Goal: Find specific page/section: Find specific page/section

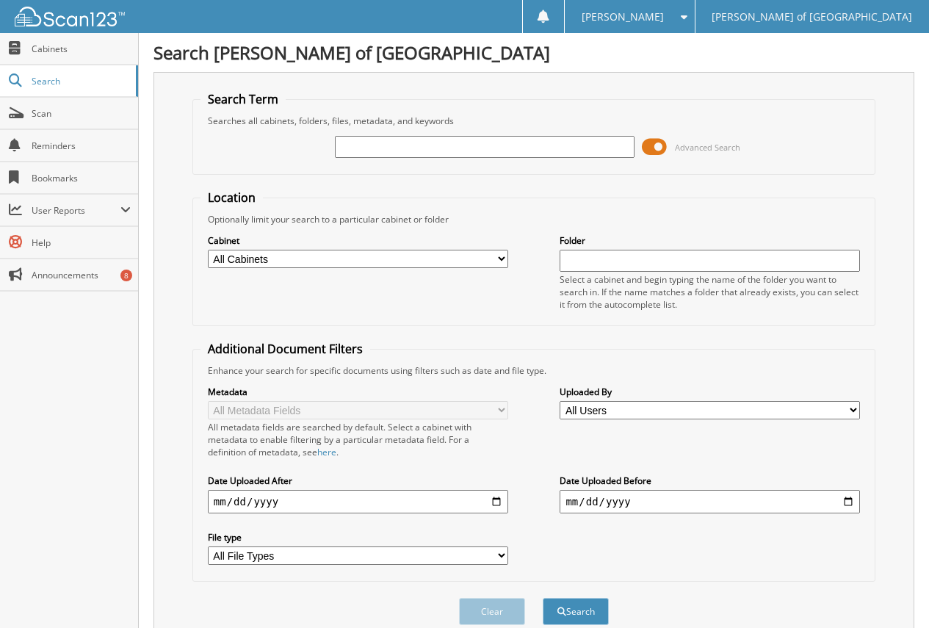
click at [397, 154] on input "text" at bounding box center [485, 147] width 300 height 22
type input "[PERSON_NAME]"
click at [543, 598] on button "Search" at bounding box center [576, 611] width 66 height 27
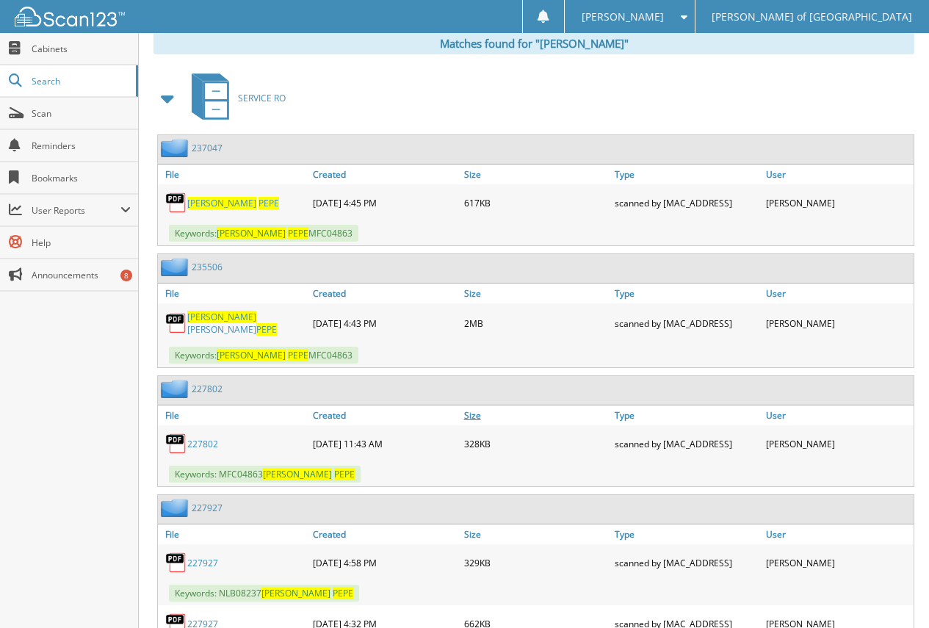
scroll to position [643, 0]
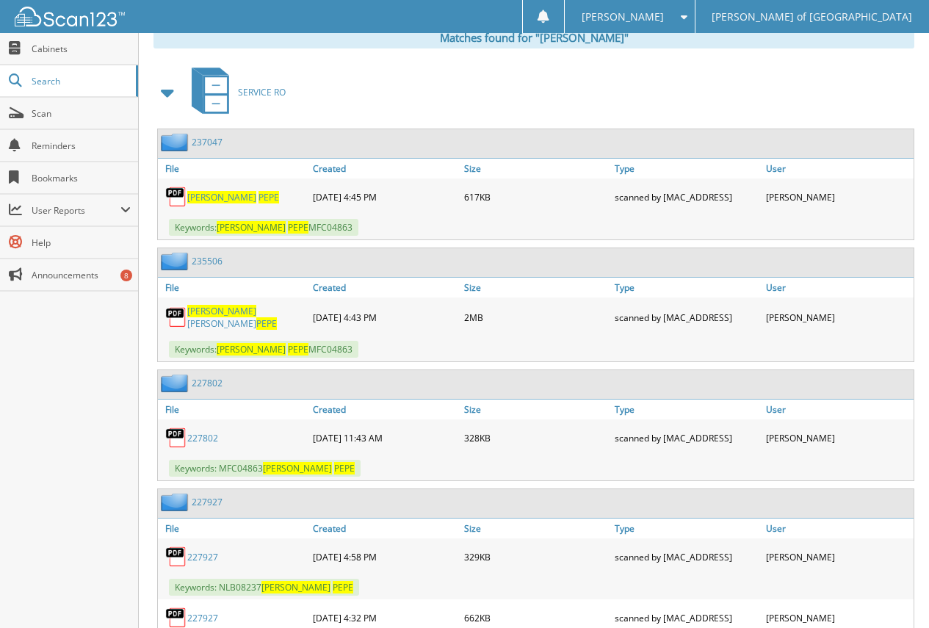
click at [236, 317] on link "ASHLEY DOREEN PEPE" at bounding box center [246, 317] width 118 height 25
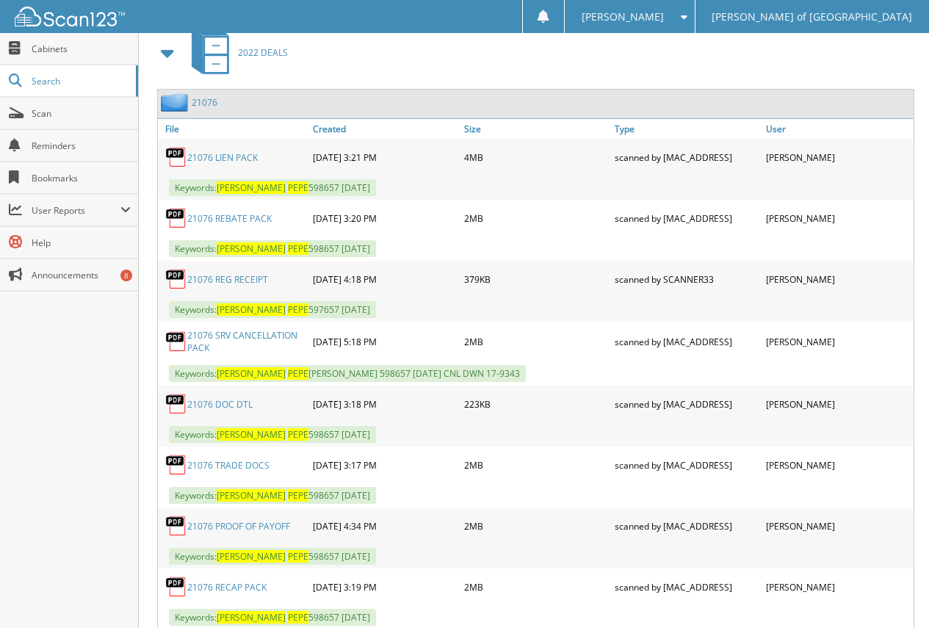
scroll to position [6343, 0]
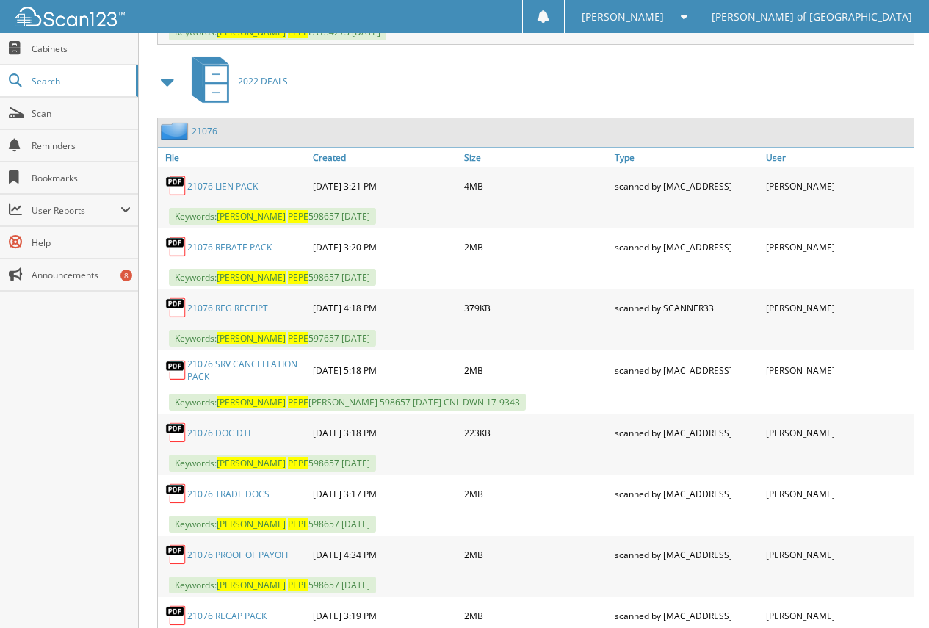
click at [241, 184] on link "21076 LIEN PACK" at bounding box center [222, 186] width 71 height 12
